Goal: Information Seeking & Learning: Learn about a topic

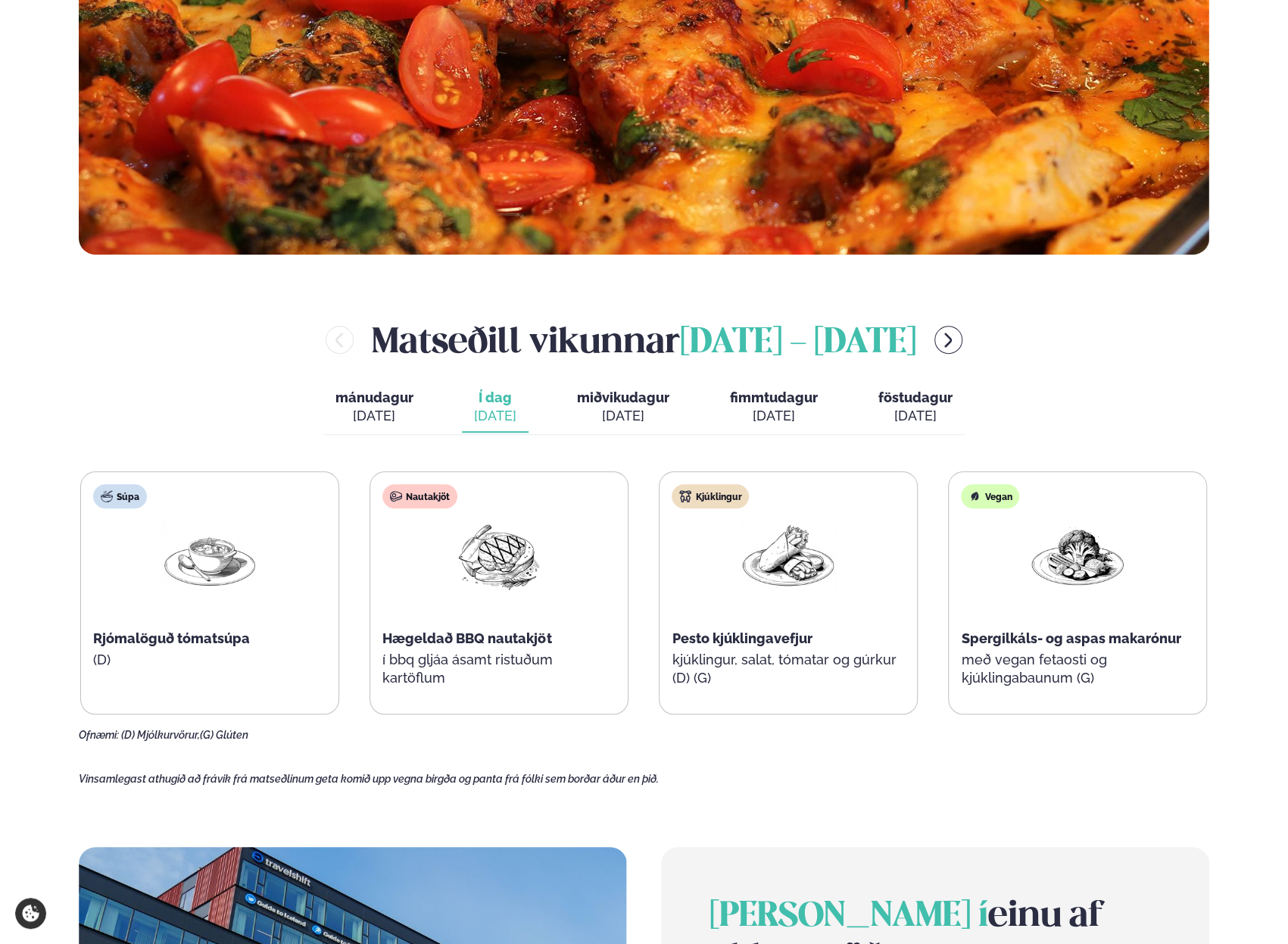
scroll to position [606, 0]
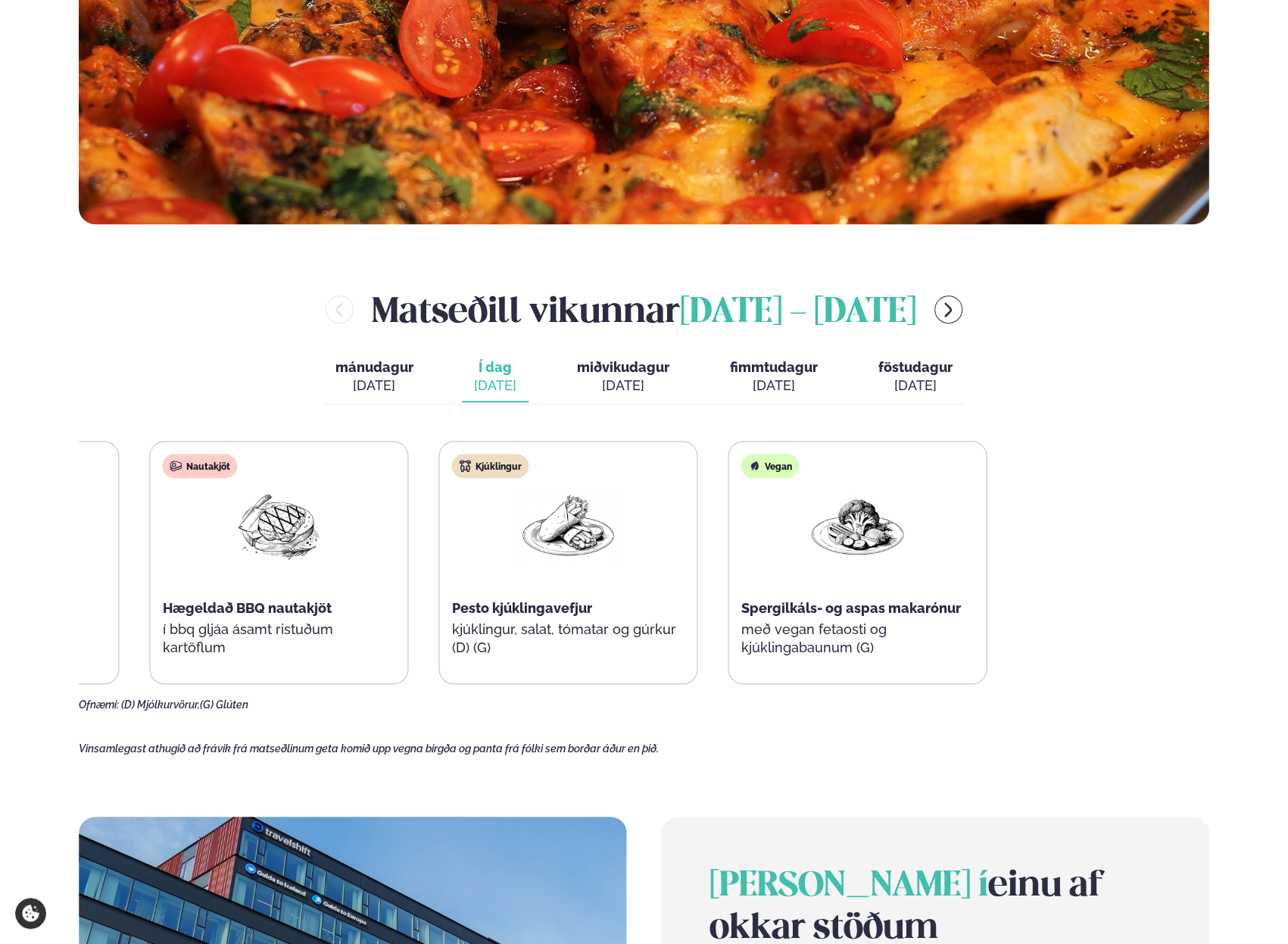
click at [0, 603] on html "About cookies on this site We use cookies to collect and analyse information on…" at bounding box center [644, 671] width 1288 height 2554
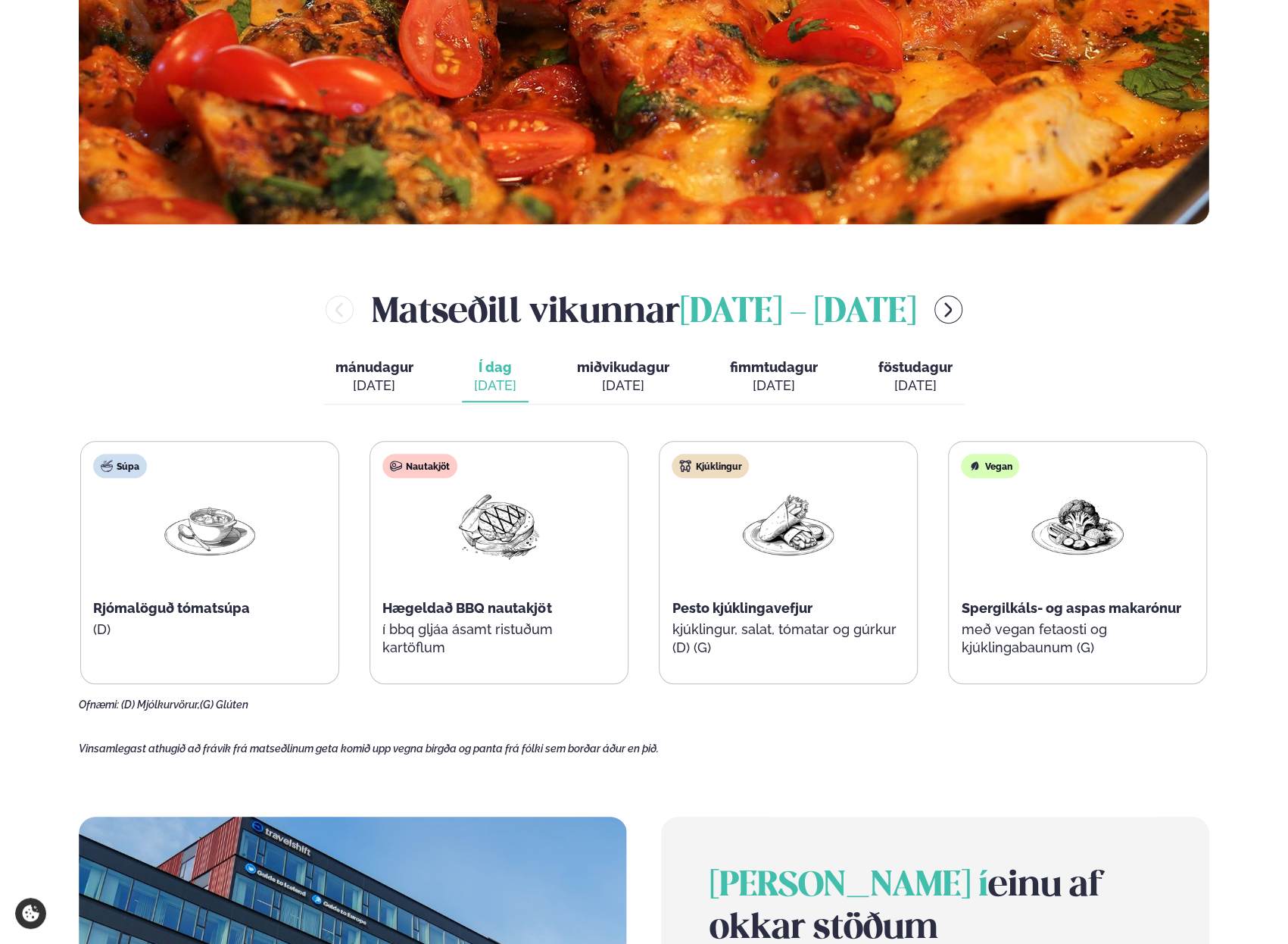
click at [622, 364] on span "miðvikudagur" at bounding box center [623, 367] width 93 height 16
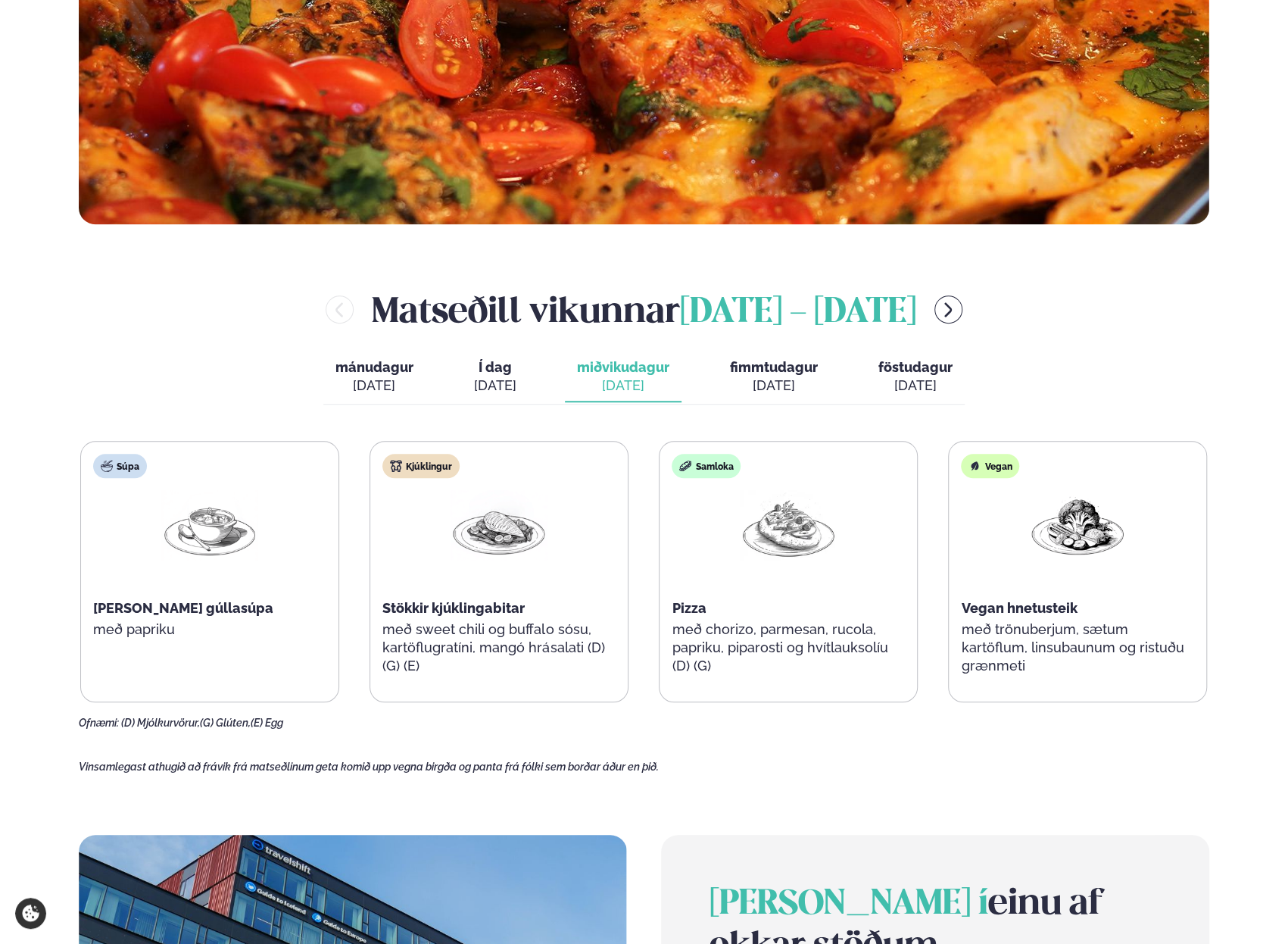
drag, startPoint x: 622, startPoint y: 364, endPoint x: 629, endPoint y: 352, distance: 13.9
drag, startPoint x: 629, startPoint y: 352, endPoint x: 625, endPoint y: 336, distance: 16.5
click at [625, 336] on div "[PERSON_NAME] [DATE] - [DATE] [PERSON_NAME]. [DATE] Í dag Í d. [DATE] miðvikuda…" at bounding box center [644, 507] width 1130 height 445
click at [766, 393] on div "[DATE]" at bounding box center [774, 385] width 88 height 18
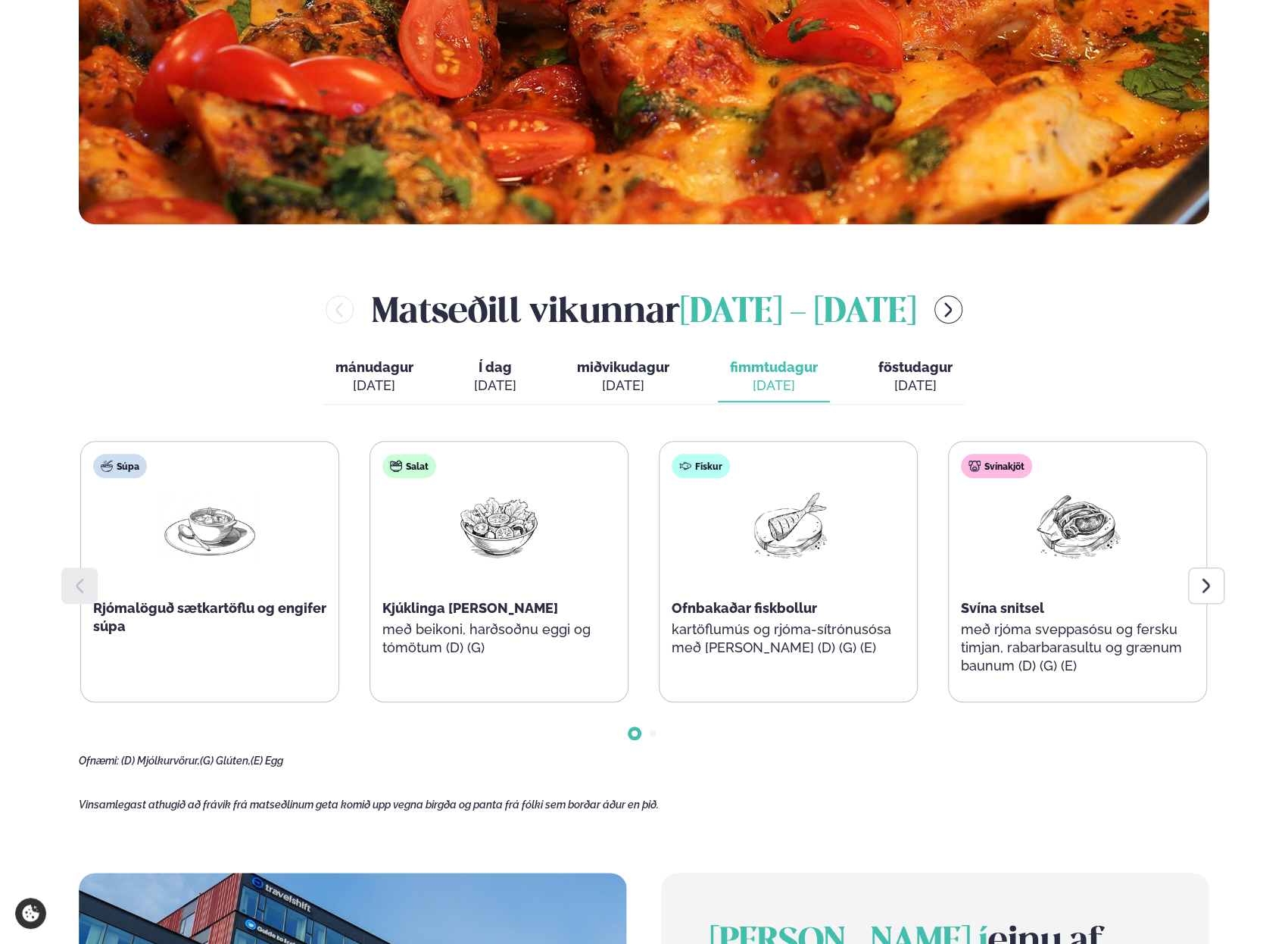
click at [600, 796] on main "[PERSON_NAME] / Vikumatseðill Vikulegt matseðill okkar Komdu með á dagana þar s…" at bounding box center [644, 546] width 1221 height 2303
click at [653, 732] on span "Go to slide 2" at bounding box center [652, 733] width 6 height 6
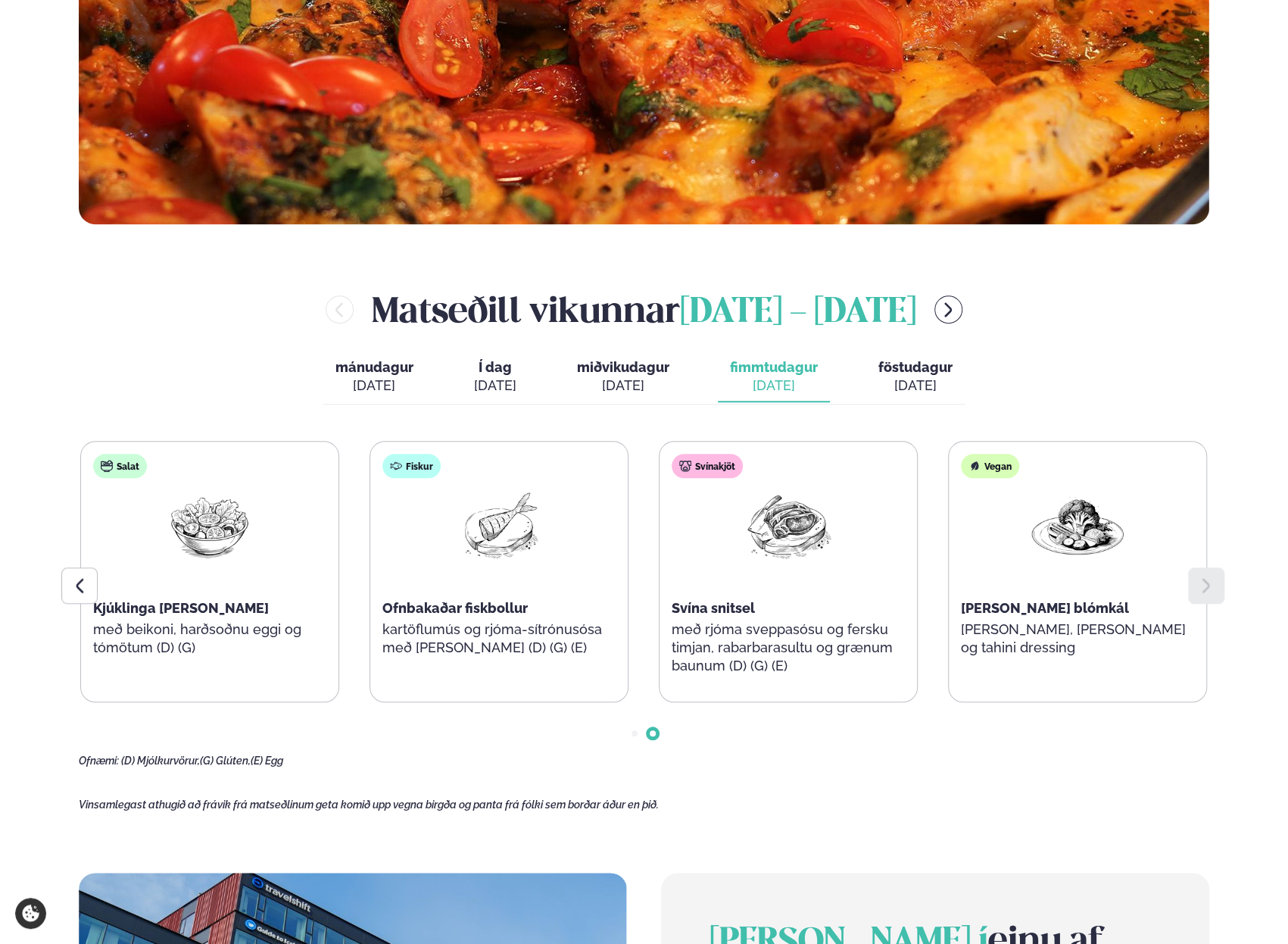
click at [883, 378] on div "[DATE]" at bounding box center [915, 385] width 74 height 18
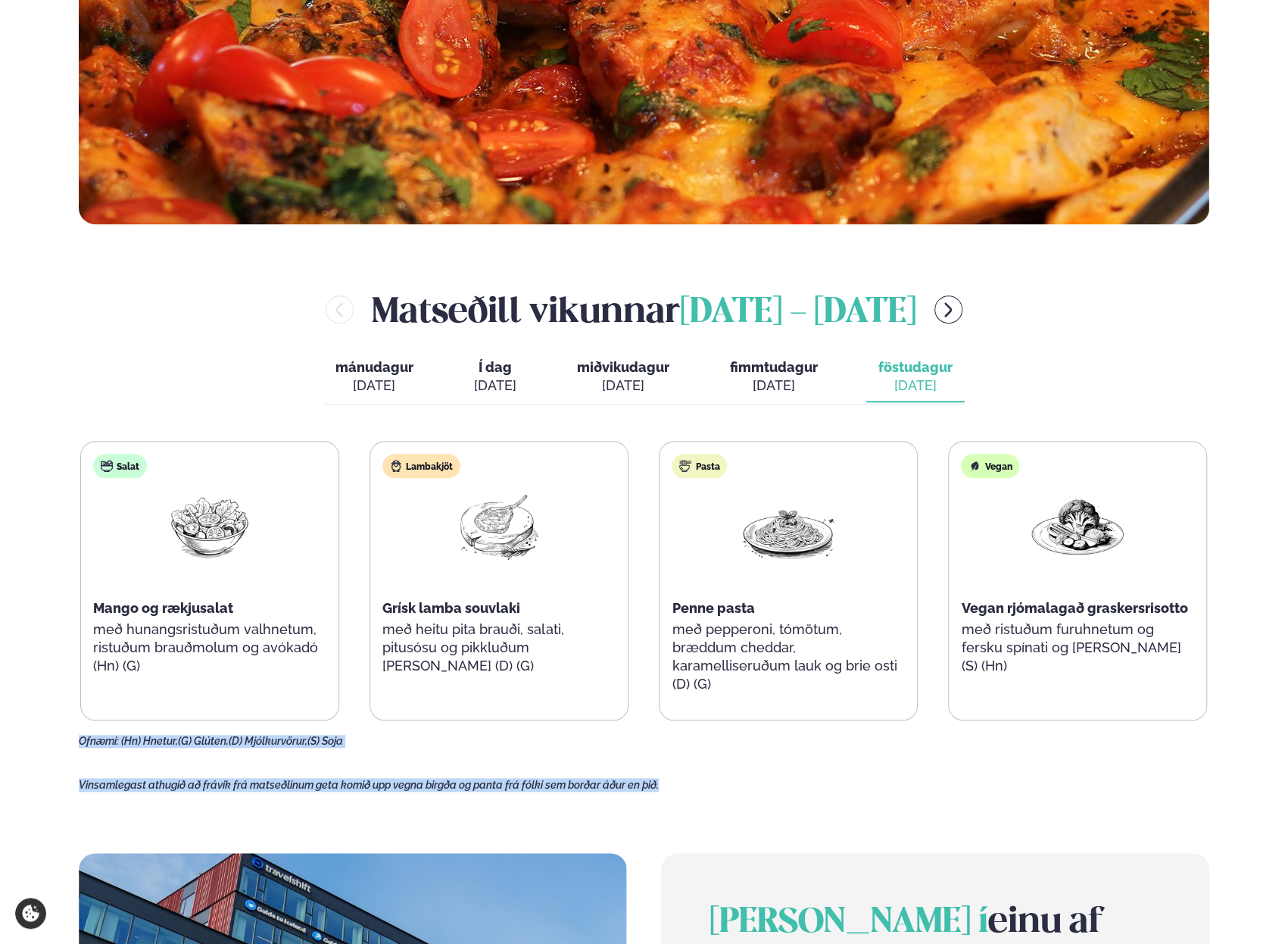
drag, startPoint x: 726, startPoint y: 790, endPoint x: 81, endPoint y: 740, distance: 646.9
click at [81, 740] on main "[PERSON_NAME] / Vikumatseðill Vikulegt matseðill okkar Komdu með á dagana þar s…" at bounding box center [644, 536] width 1221 height 2284
click at [81, 740] on span "Ofnæmi:" at bounding box center [99, 741] width 40 height 12
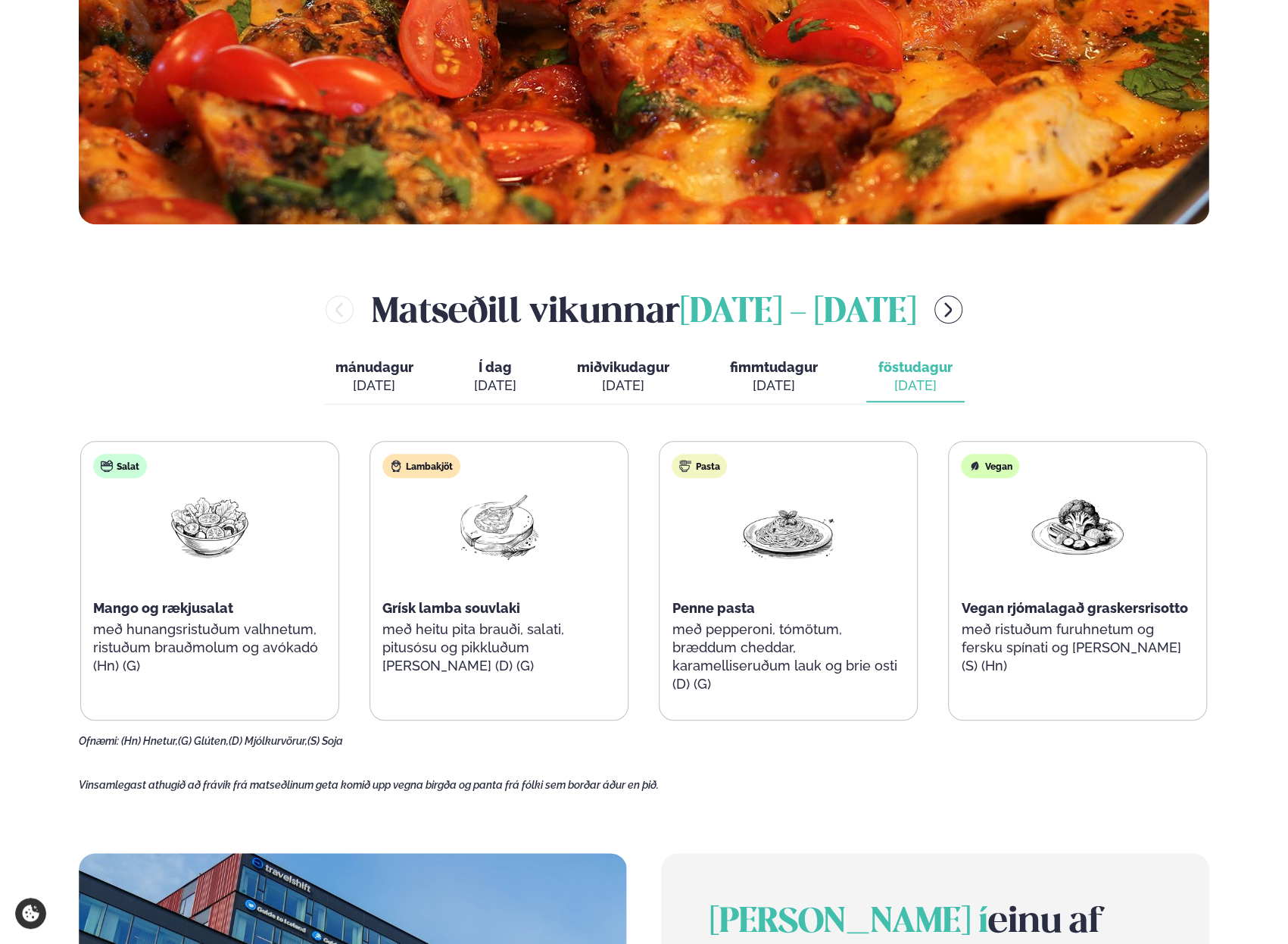
drag, startPoint x: 160, startPoint y: 356, endPoint x: 102, endPoint y: 373, distance: 60.4
click at [159, 356] on div "[PERSON_NAME] [DATE] - [DATE] [PERSON_NAME]. [DATE] Í dag Í d. [DATE] miðvikuda…" at bounding box center [644, 516] width 1130 height 463
